Goal: Book appointment/travel/reservation

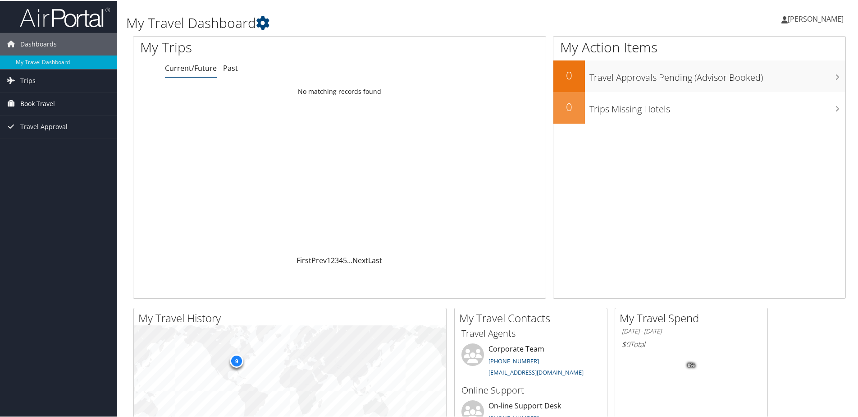
click at [56, 100] on link "Book Travel" at bounding box center [58, 103] width 117 height 23
click at [88, 145] on link "Book/Manage Online Trips" at bounding box center [58, 148] width 117 height 14
click at [40, 122] on link "Agent Booking Request" at bounding box center [58, 121] width 117 height 14
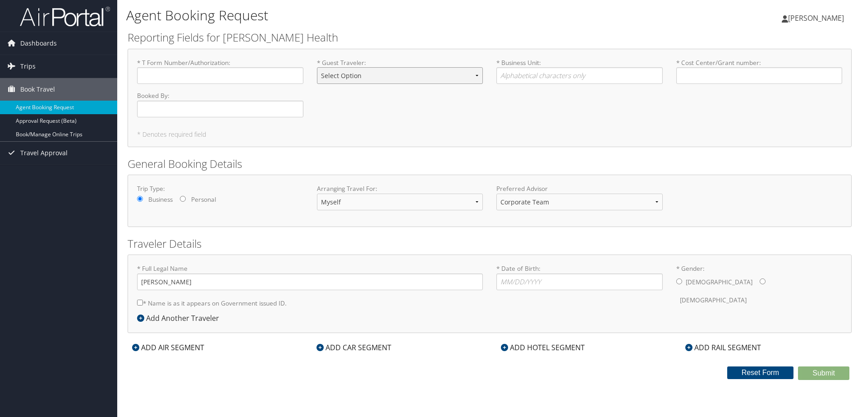
click at [376, 78] on select "Select Option BOARD MEMBER GUEST INTERVIEW PROFILED RELOCATION" at bounding box center [400, 75] width 166 height 17
click at [524, 94] on div "* T Form Number/Authorization : Required * Guest Traveler : Select Option BOARD…" at bounding box center [489, 91] width 719 height 66
click at [550, 197] on select "Corporate Team [PERSON_NAME] Advisor Team" at bounding box center [579, 201] width 166 height 17
click at [542, 171] on div "General Booking Details Trip Type: Business Personal Arranging Travel For: Myse…" at bounding box center [490, 191] width 724 height 71
